Goal: Information Seeking & Learning: Understand process/instructions

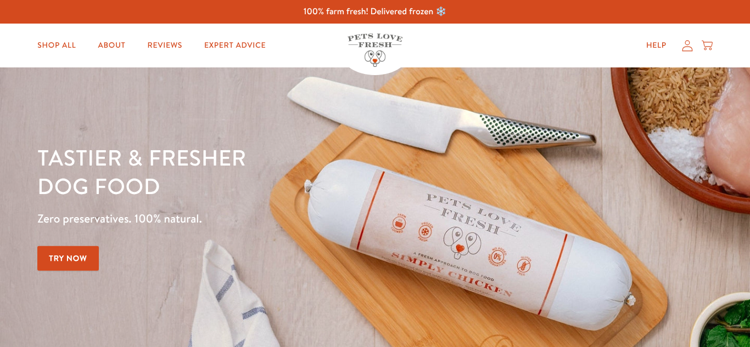
click at [480, 37] on div "Help My account Cart" at bounding box center [562, 46] width 302 height 22
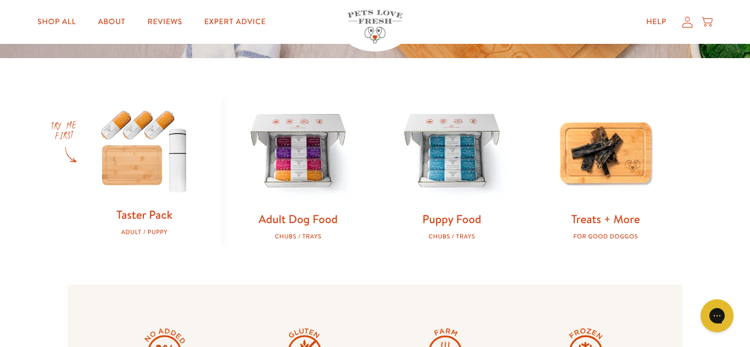
scroll to position [307, 0]
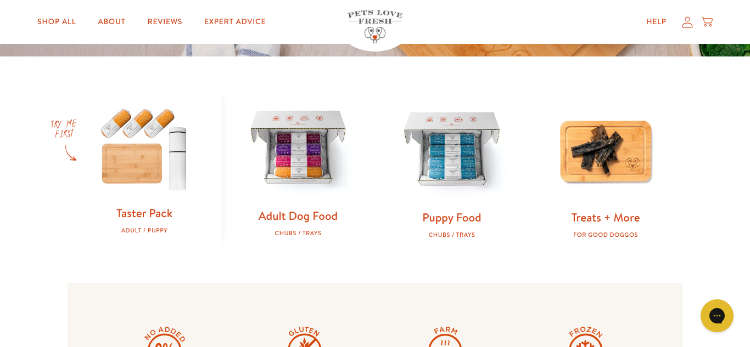
click at [310, 161] on img at bounding box center [298, 149] width 119 height 119
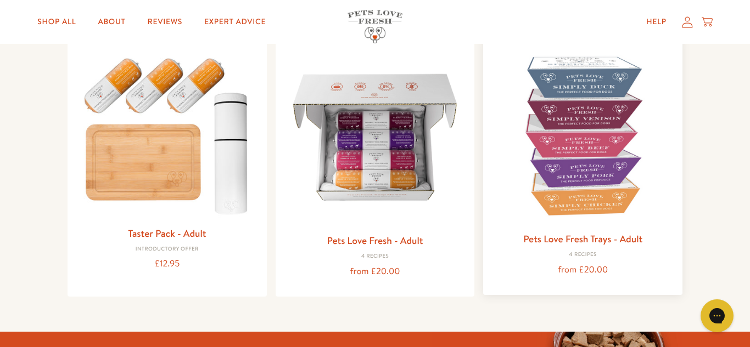
scroll to position [132, 0]
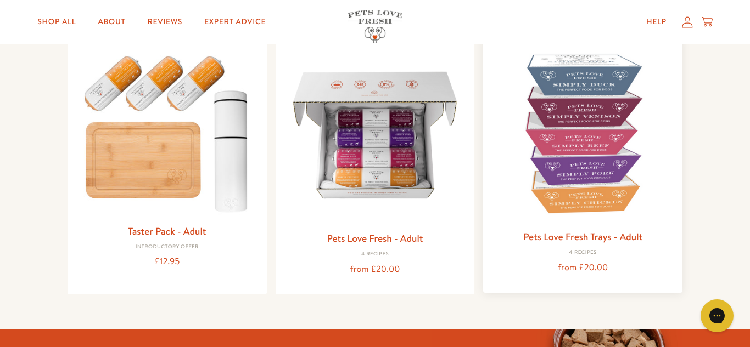
click at [614, 143] on img at bounding box center [583, 134] width 182 height 182
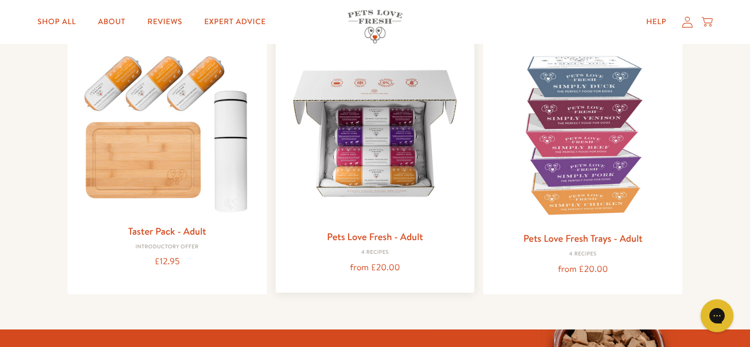
click at [346, 138] on img at bounding box center [375, 134] width 182 height 182
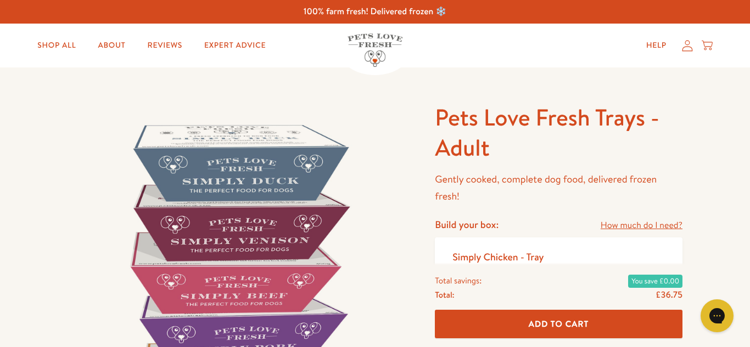
click at [633, 224] on link "How much do I need?" at bounding box center [642, 225] width 82 height 15
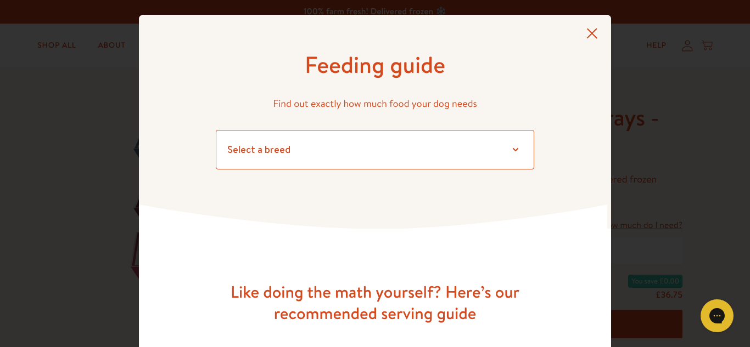
click at [515, 149] on select "Select a breed Affenpinscher Afghan hound Airedale terrier Akita Alaskan Malamu…" at bounding box center [375, 150] width 318 height 40
click at [358, 145] on select "Select a breed Affenpinscher Afghan hound Airedale terrier Akita Alaskan Malamu…" at bounding box center [375, 150] width 318 height 40
click at [515, 150] on select "Select a breed Affenpinscher Afghan hound Airedale terrier Akita Alaskan Malamu…" at bounding box center [375, 150] width 318 height 40
click at [351, 141] on select "Select a breed Affenpinscher Afghan hound Airedale terrier Akita Alaskan Malamu…" at bounding box center [375, 150] width 318 height 40
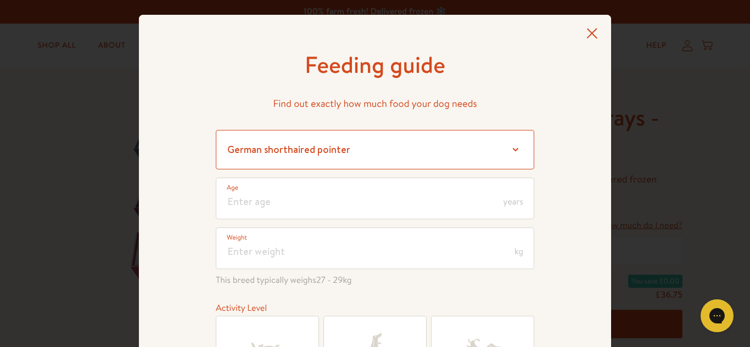
click at [516, 149] on select "Select a breed Affenpinscher Afghan hound Airedale terrier Akita Alaskan Malamu…" at bounding box center [375, 150] width 318 height 40
select select "4"
click at [216, 130] on select "Select a breed Affenpinscher Afghan hound Airedale terrier Akita Alaskan Malamu…" at bounding box center [375, 150] width 318 height 40
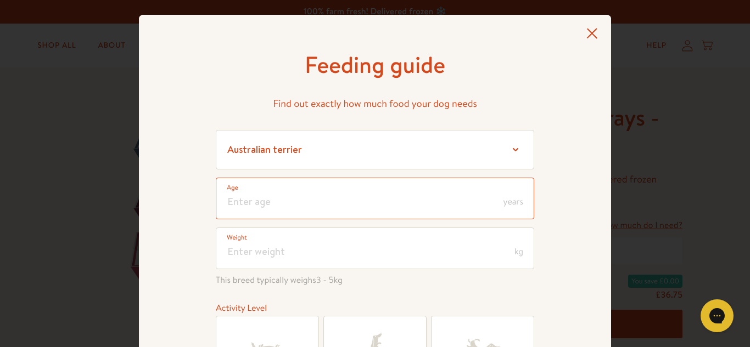
click at [356, 201] on input "number" at bounding box center [375, 199] width 318 height 42
type input "4"
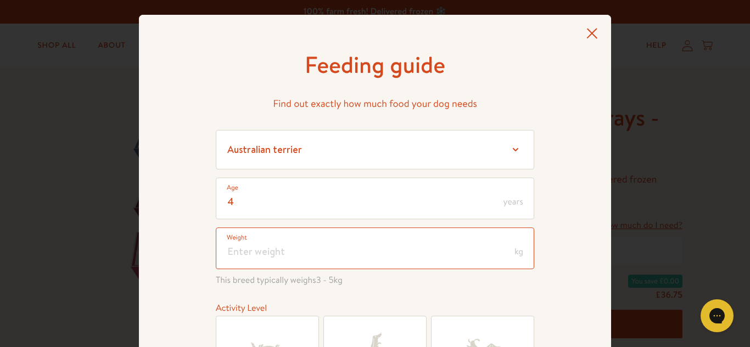
click at [286, 255] on input "number" at bounding box center [375, 249] width 318 height 42
type input "10"
click at [312, 295] on div "4 Age years 10 Weight kg This breed typically weighs 3 - 5 kg Activity Level La…" at bounding box center [375, 309] width 318 height 262
click at [161, 305] on div "Feeding guide Find out exactly how much food your dog needs Select a breed Affe…" at bounding box center [375, 253] width 472 height 476
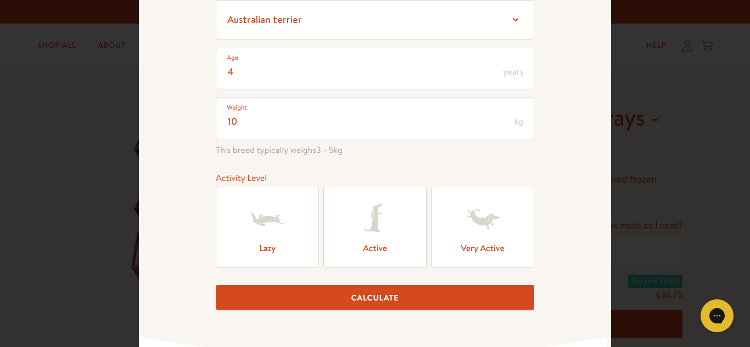
scroll to position [132, 0]
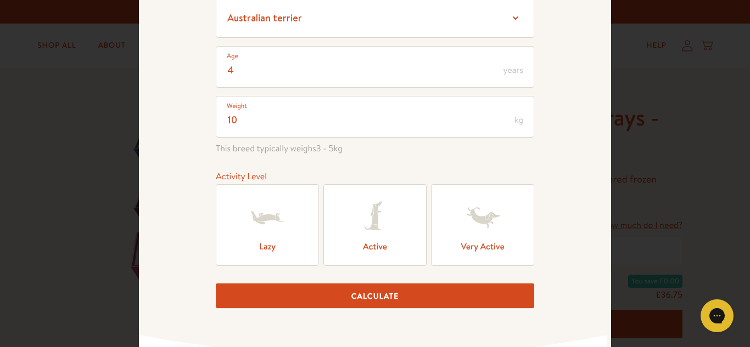
click at [263, 233] on icon at bounding box center [267, 218] width 44 height 44
click at [0, 0] on input "Lazy" at bounding box center [0, 0] width 0 height 0
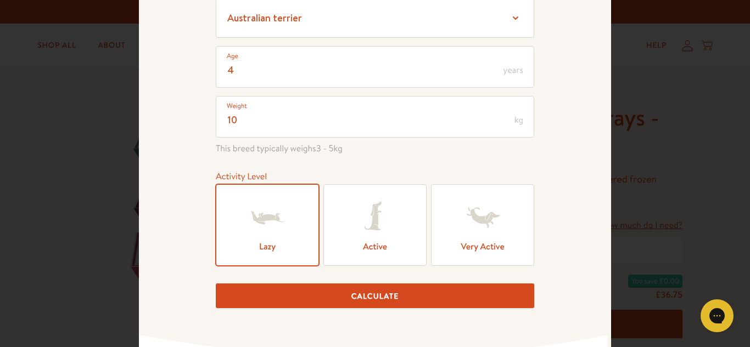
click at [367, 295] on button "Calculate" at bounding box center [375, 296] width 318 height 25
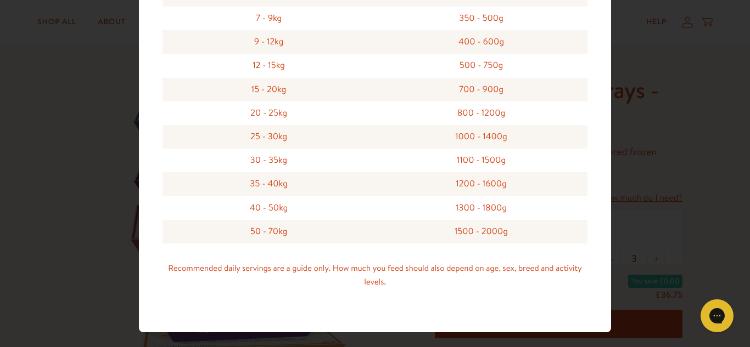
scroll to position [44, 0]
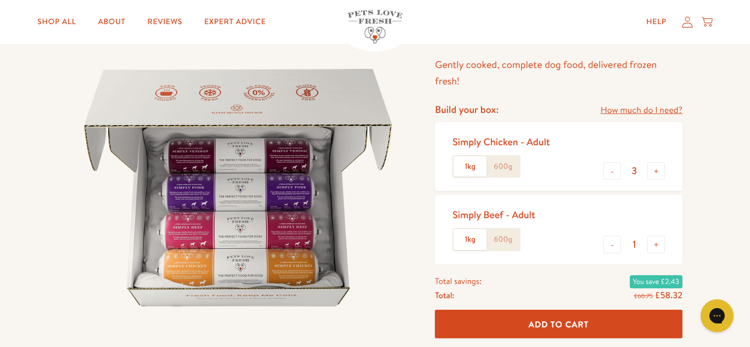
scroll to position [88, 0]
